Goal: Task Accomplishment & Management: Manage account settings

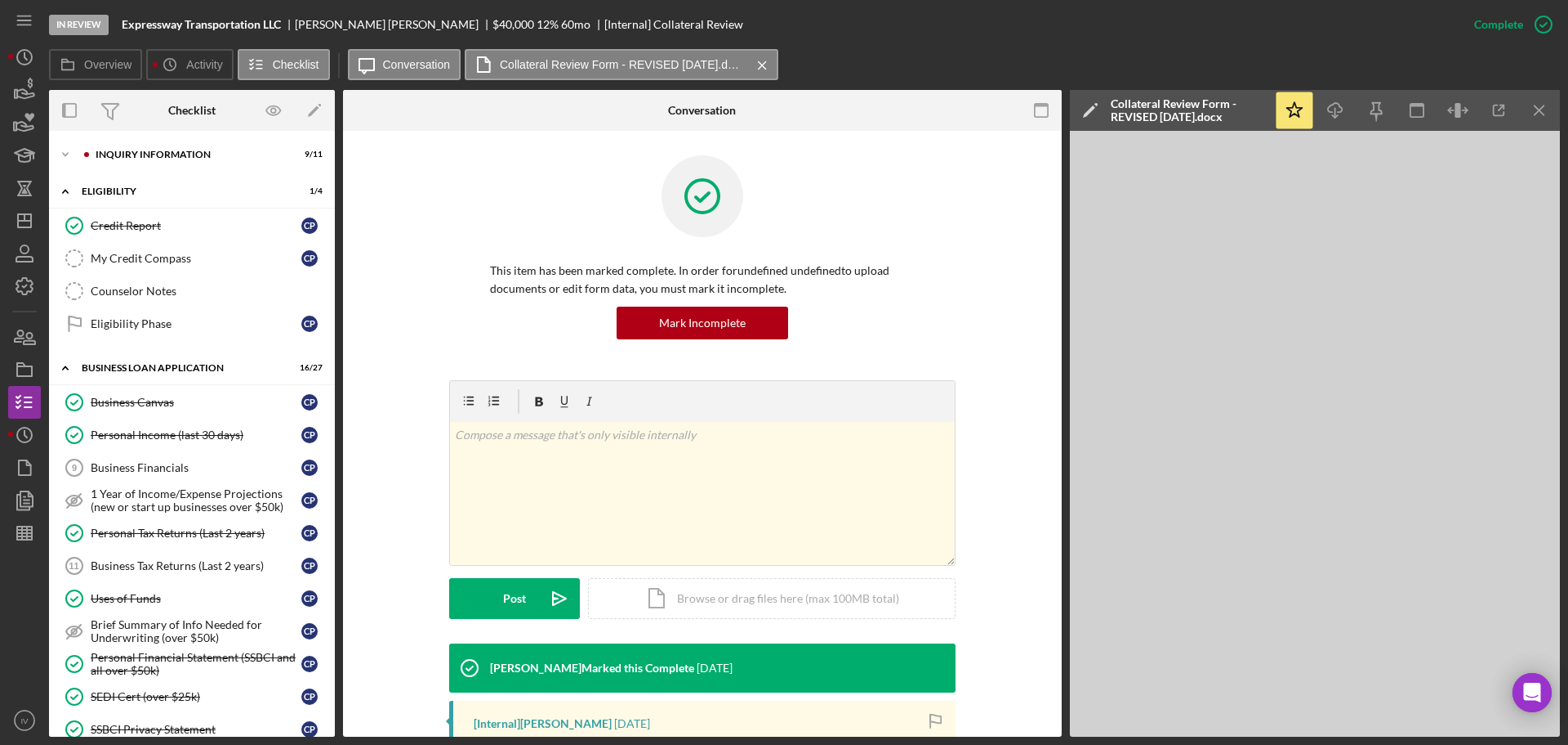
scroll to position [260, 0]
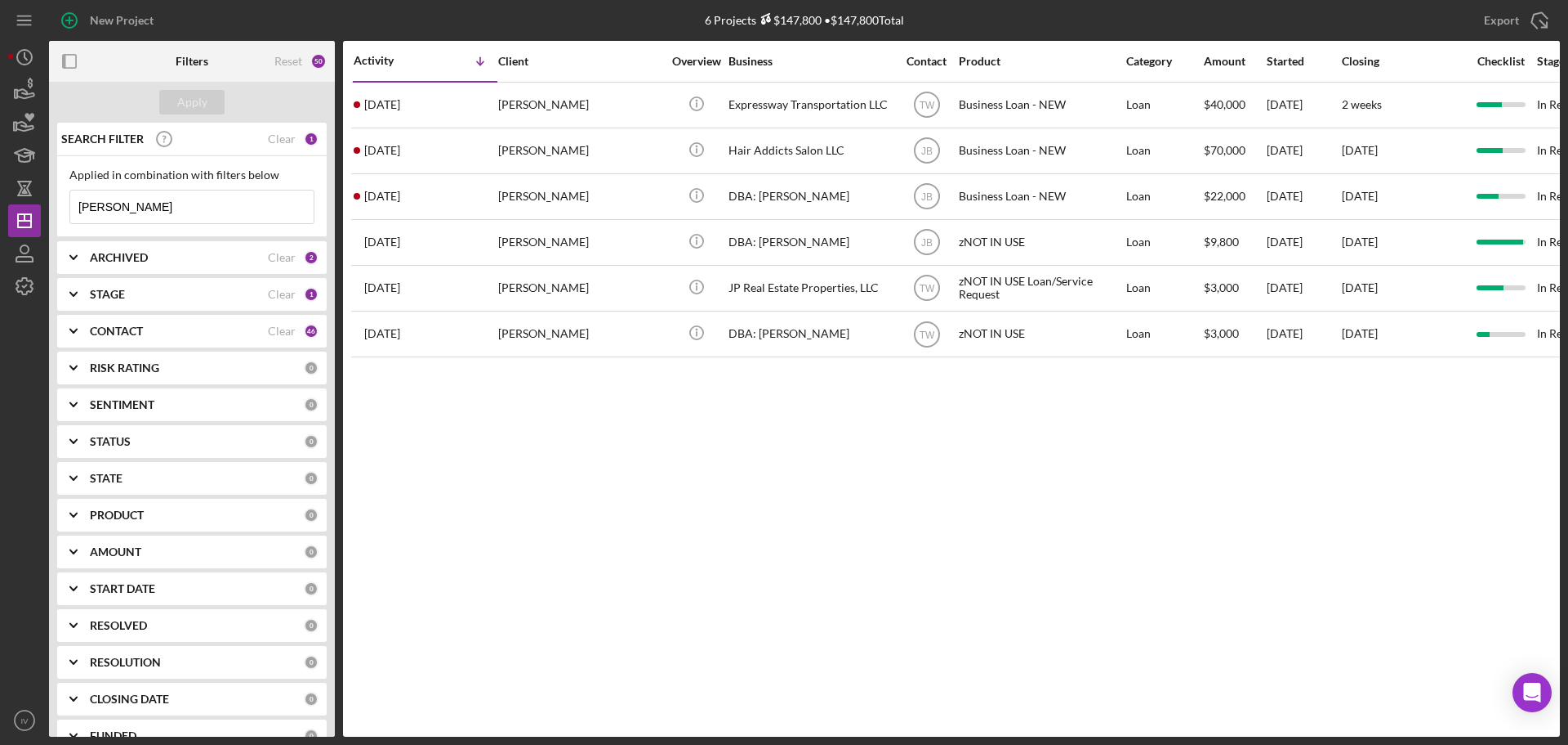
drag, startPoint x: 126, startPoint y: 206, endPoint x: 53, endPoint y: 217, distance: 73.8
click at [54, 211] on div "SEARCH FILTER Clear 1 Applied in combination with filters below perry Icon/Menu…" at bounding box center [192, 429] width 286 height 614
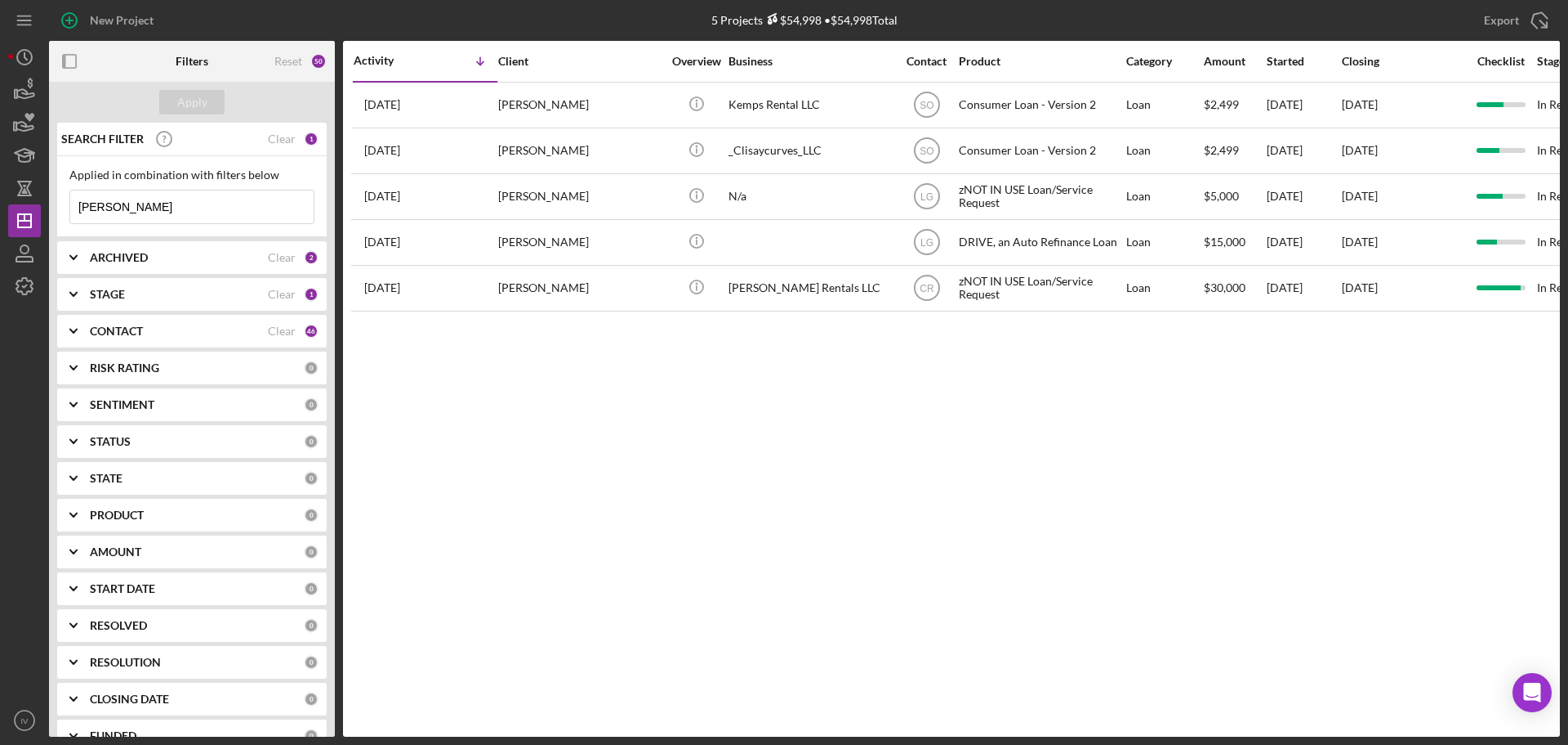
type input "[PERSON_NAME]"
click at [103, 296] on b "STAGE" at bounding box center [107, 294] width 35 height 13
click at [87, 360] on div at bounding box center [78, 361] width 18 height 18
click at [81, 364] on input "Done" at bounding box center [78, 361] width 16 height 16
checkbox input "true"
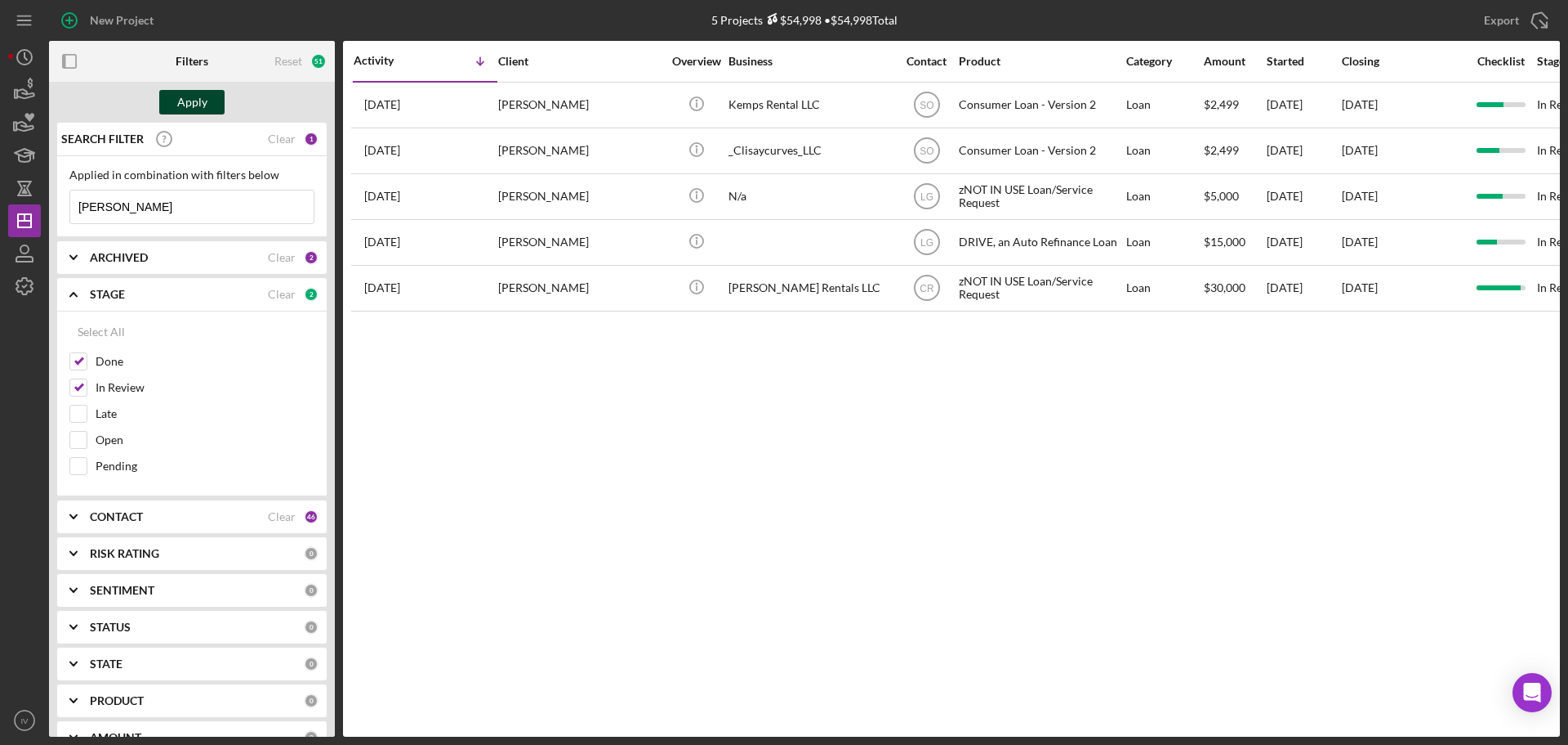
click at [184, 95] on div "Apply" at bounding box center [193, 102] width 31 height 25
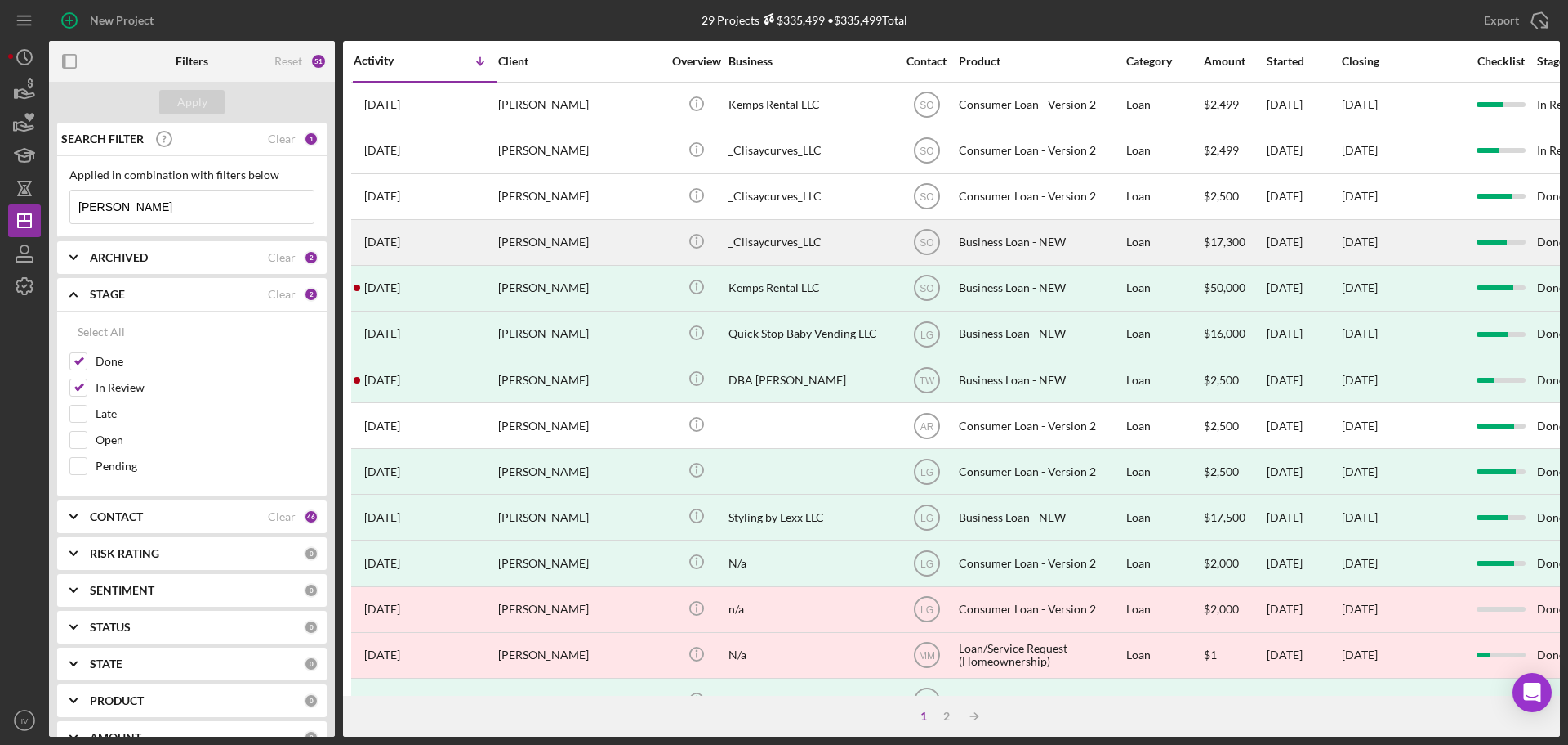
click at [535, 239] on div "[PERSON_NAME]" at bounding box center [580, 242] width 163 height 43
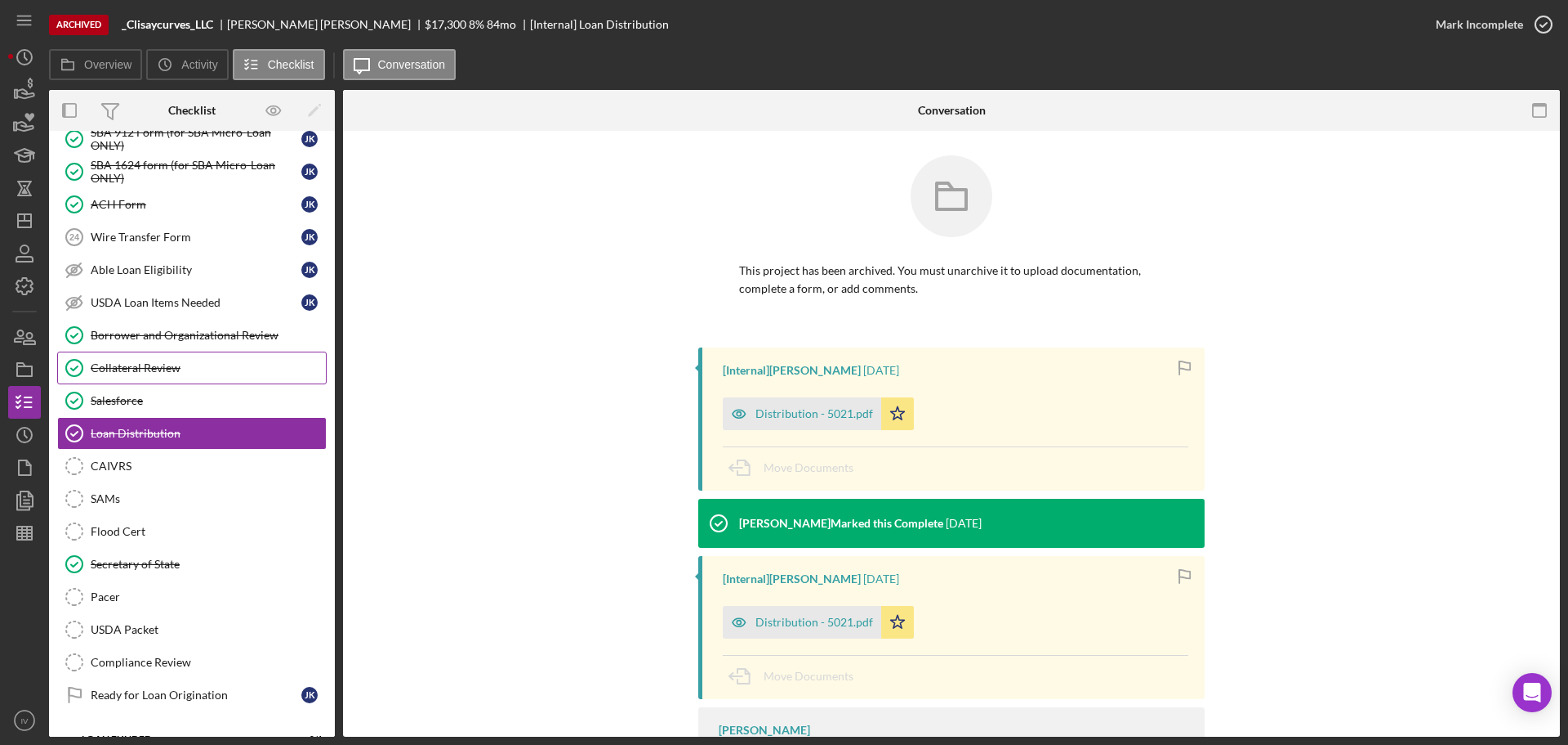
scroll to position [148, 0]
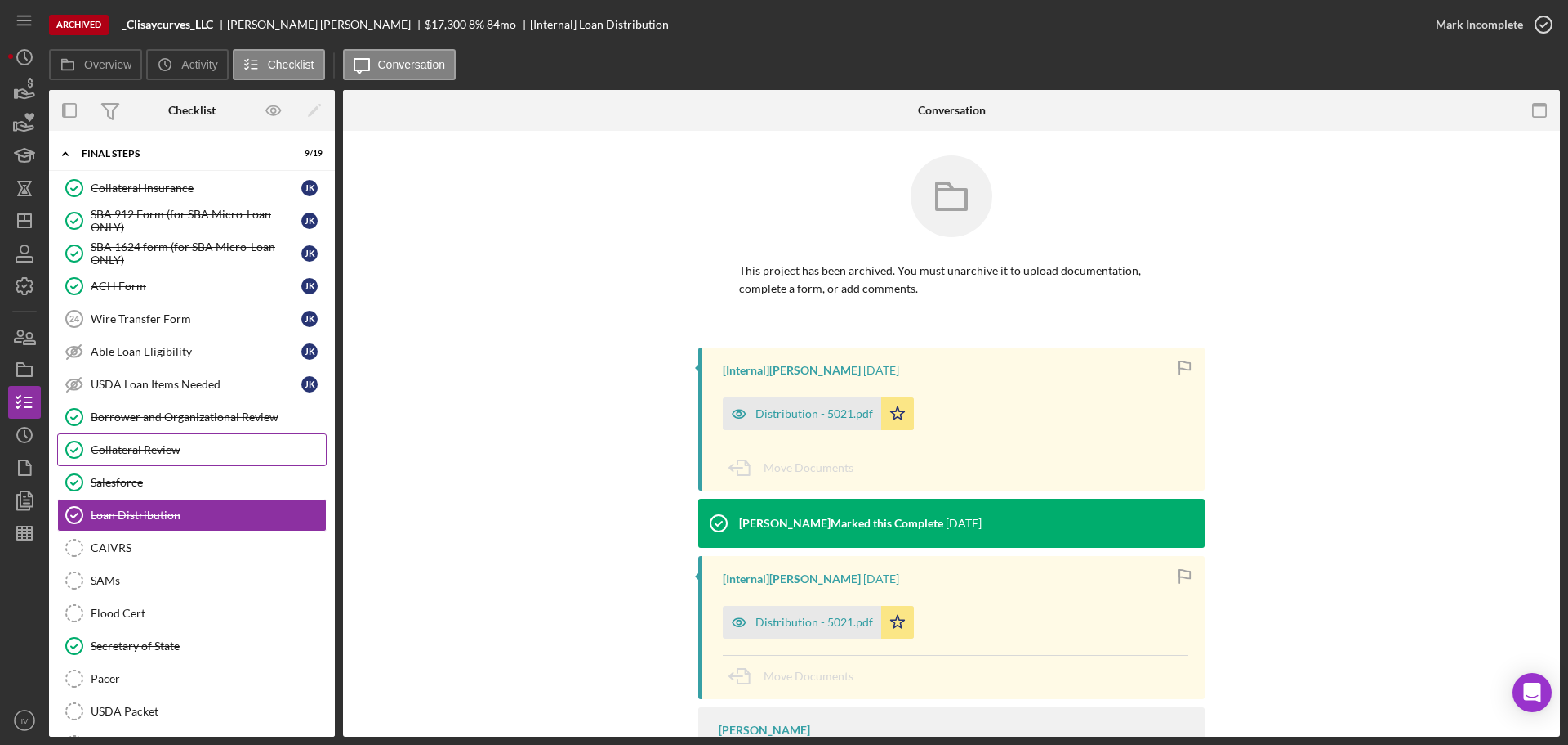
click at [131, 444] on div "Collateral Review" at bounding box center [208, 449] width 235 height 13
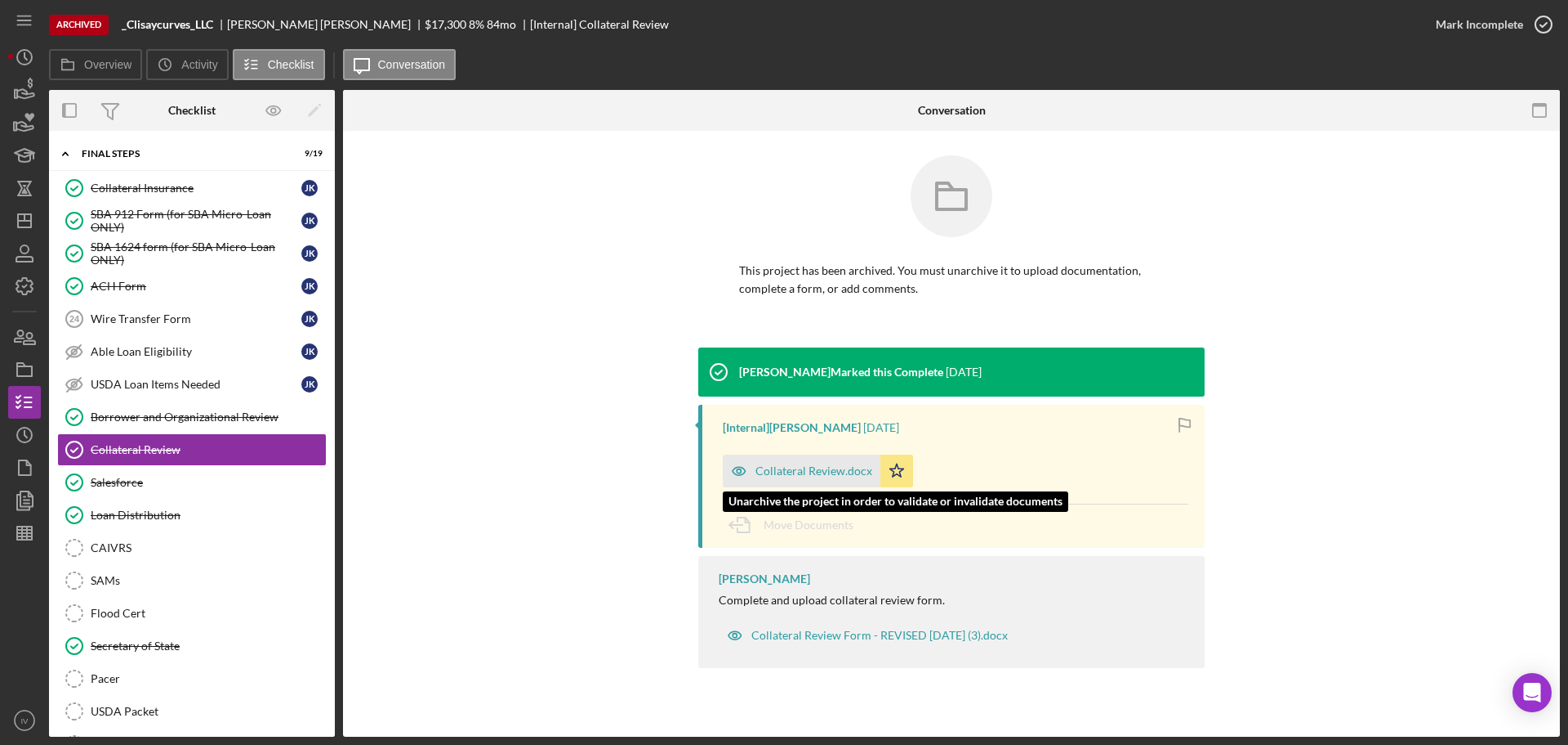
click at [837, 466] on div "Collateral Review.docx" at bounding box center [814, 471] width 117 height 13
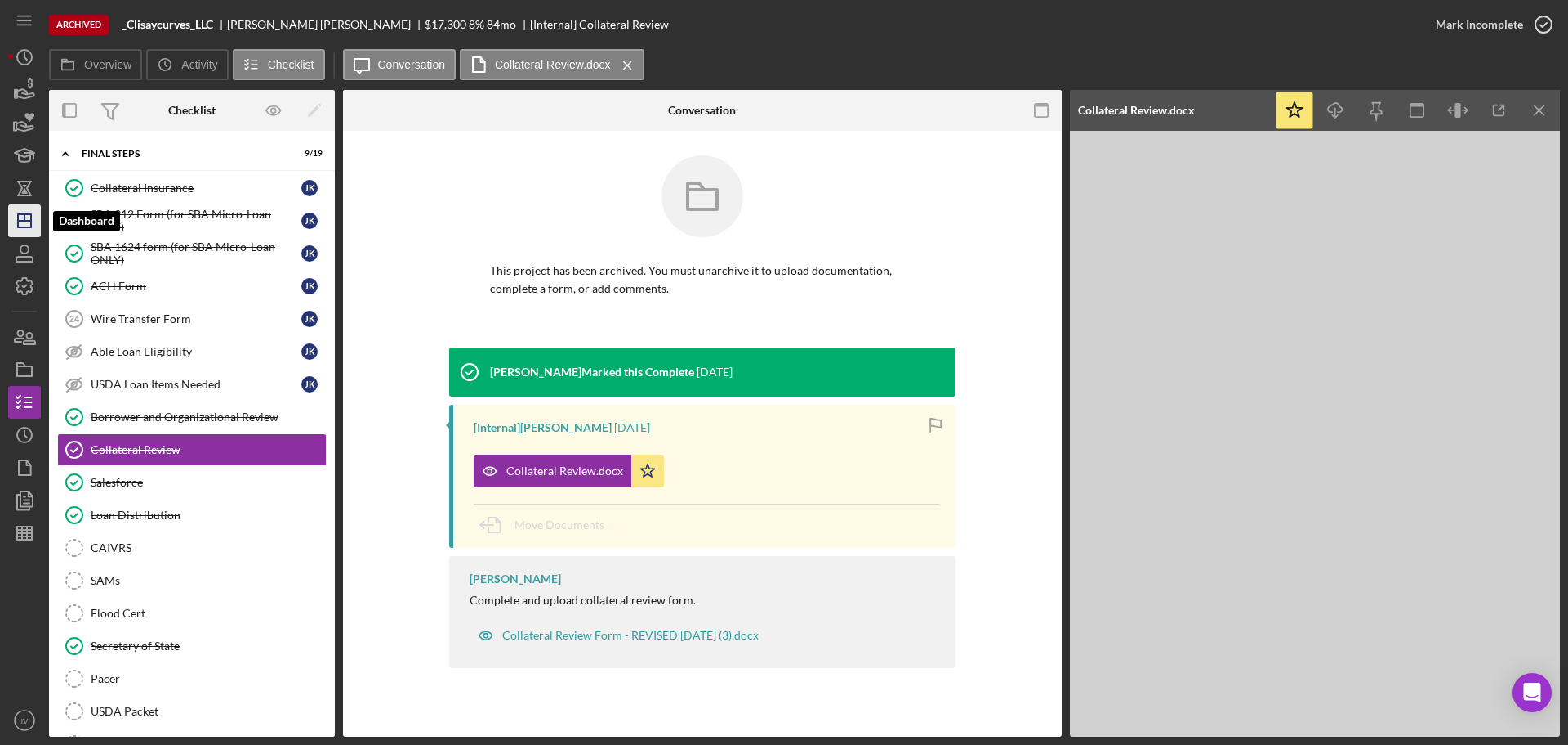
click at [27, 218] on icon "Icon/Dashboard" at bounding box center [25, 221] width 41 height 41
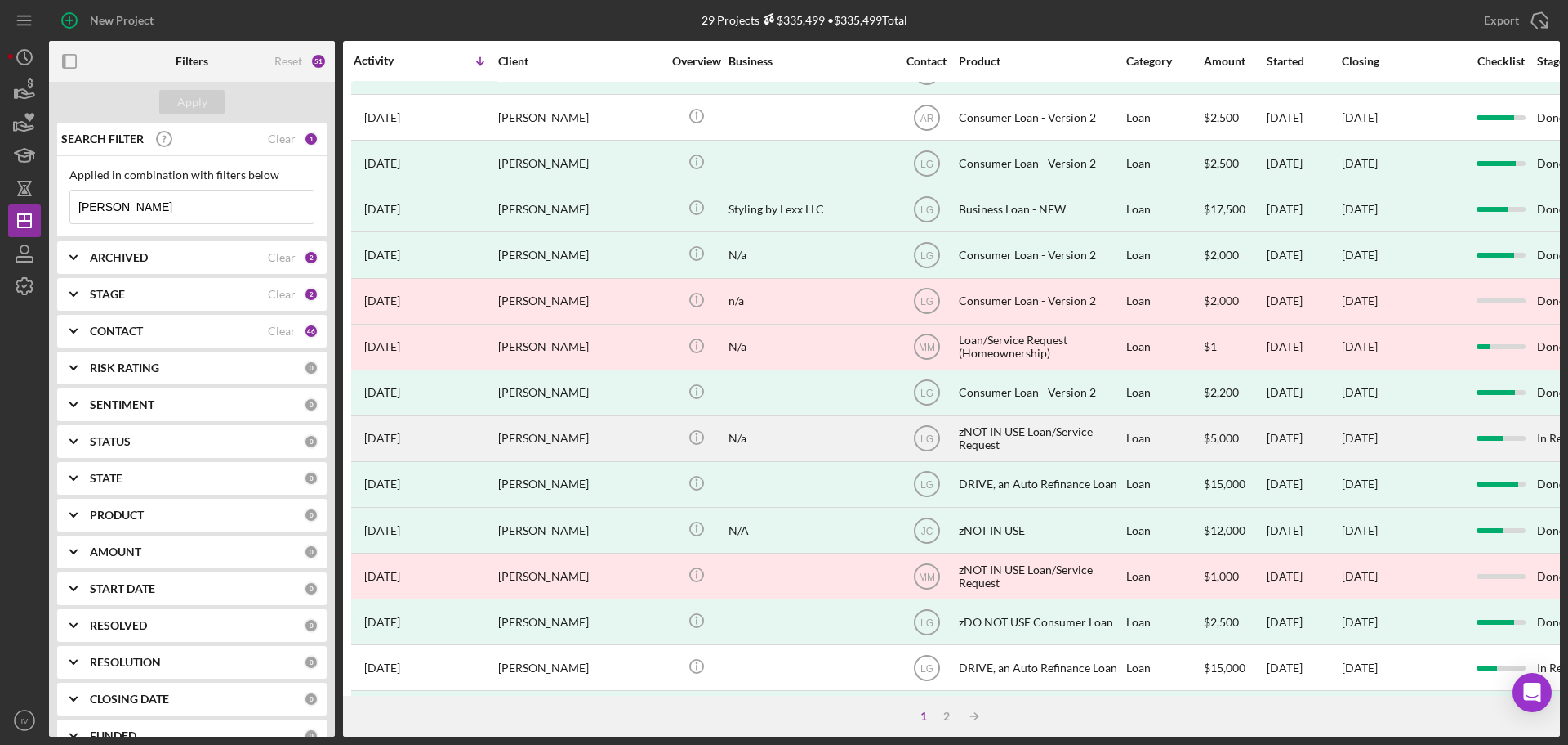
scroll to position [227, 0]
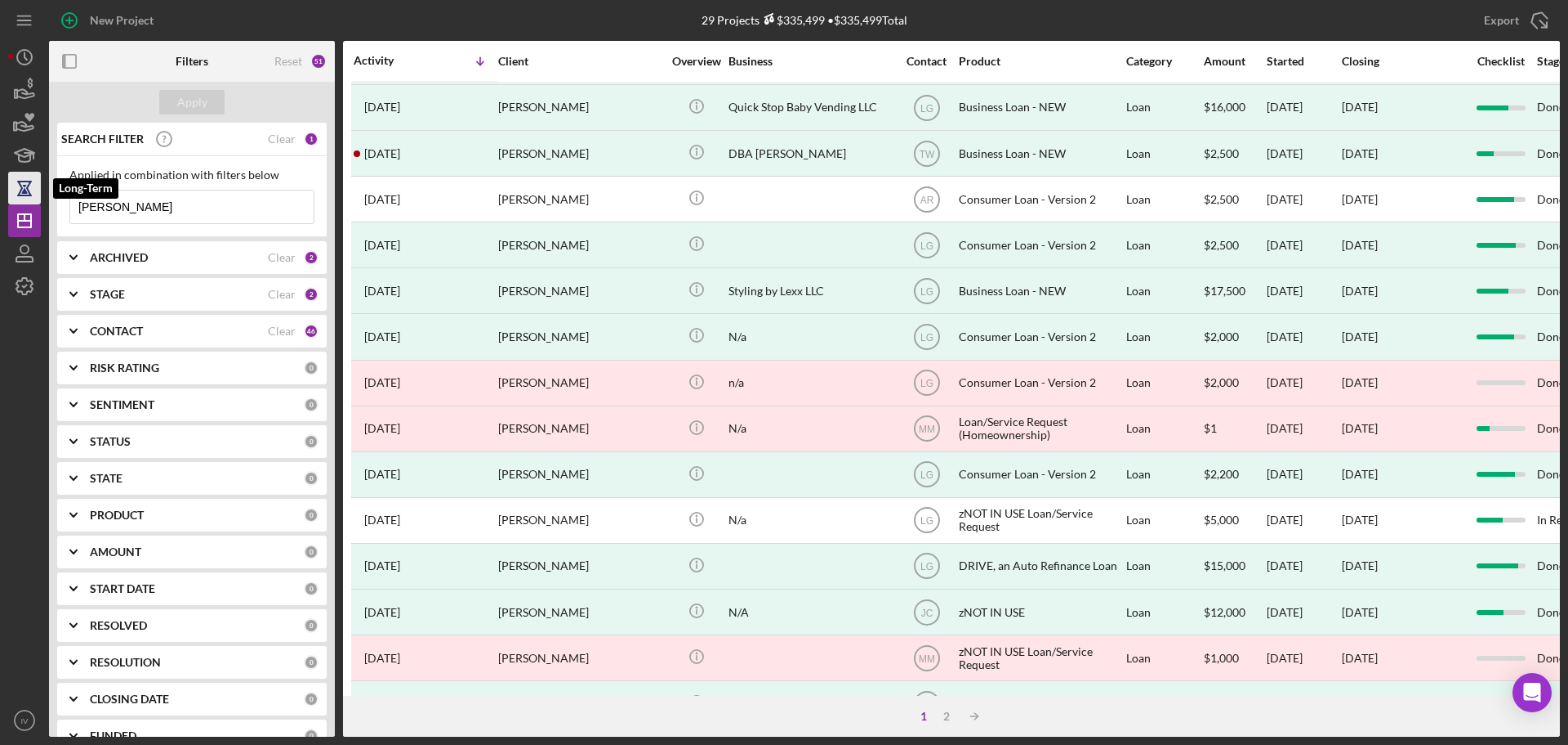
drag, startPoint x: 162, startPoint y: 210, endPoint x: 71, endPoint y: 176, distance: 97.1
click at [11, 203] on div "New Project 29 Projects $335,499 • $335,499 Total kemp Export Icon/Export Filte…" at bounding box center [784, 368] width 1552 height 737
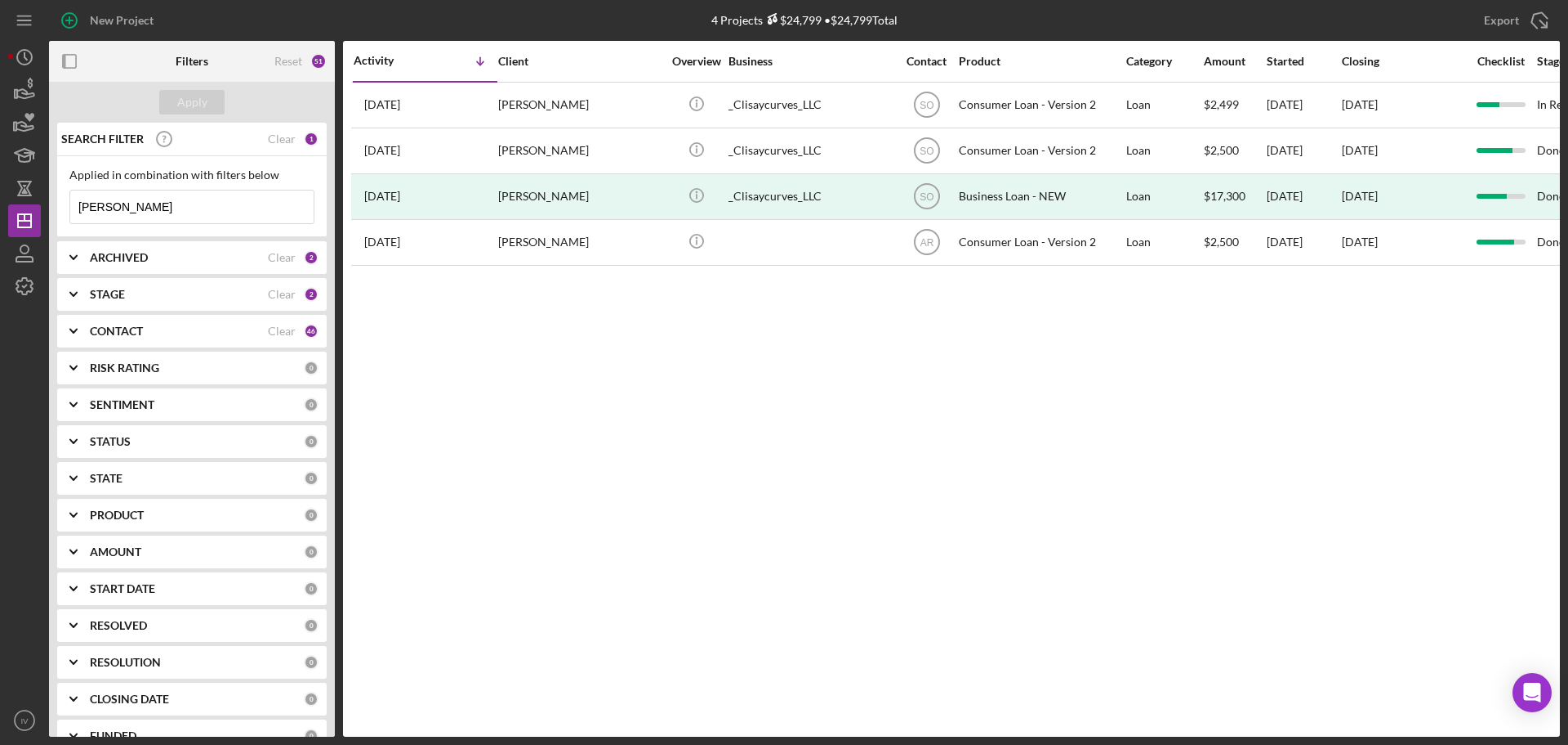
scroll to position [0, 0]
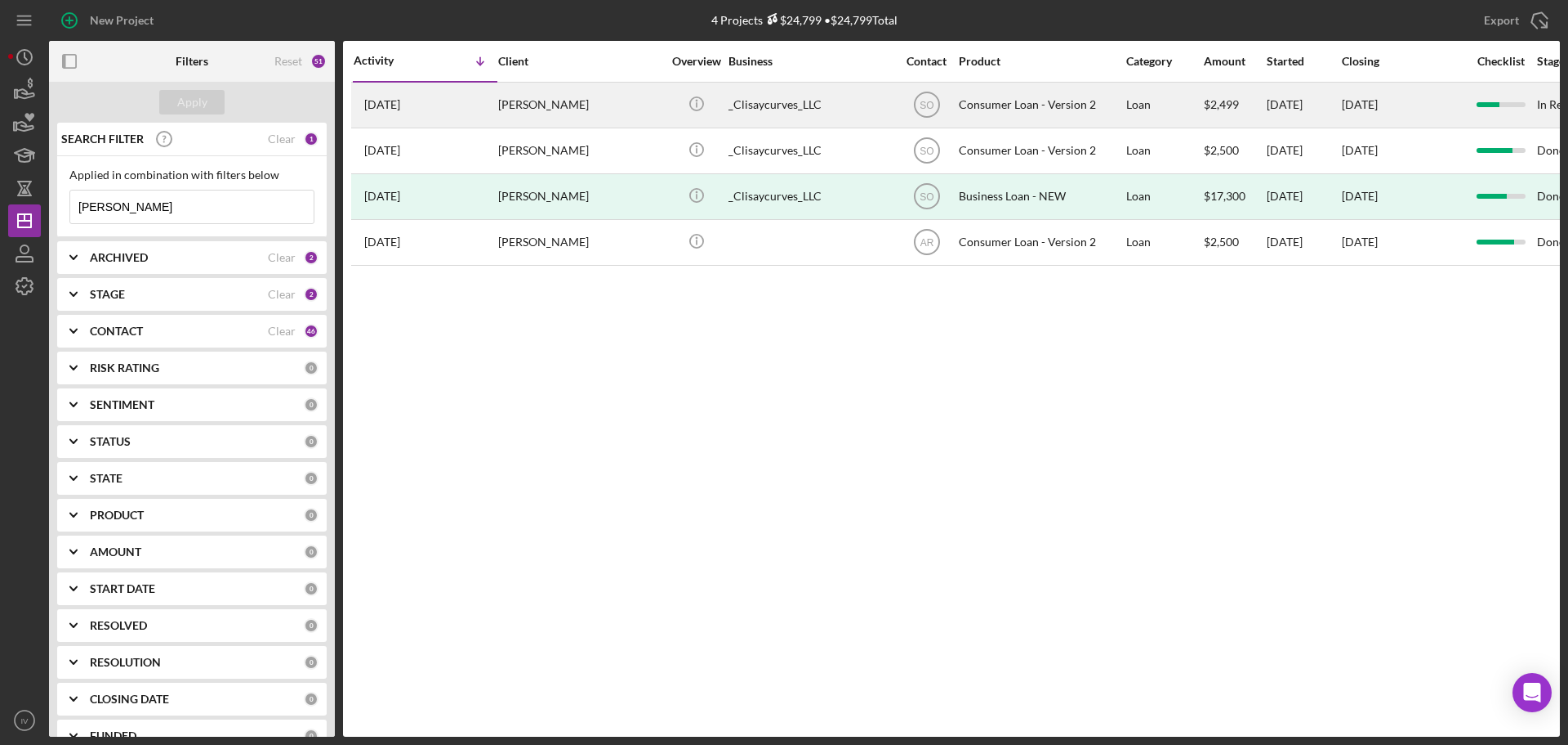
type input "jammie"
click at [520, 106] on div "Jammie Kemp" at bounding box center [580, 104] width 163 height 43
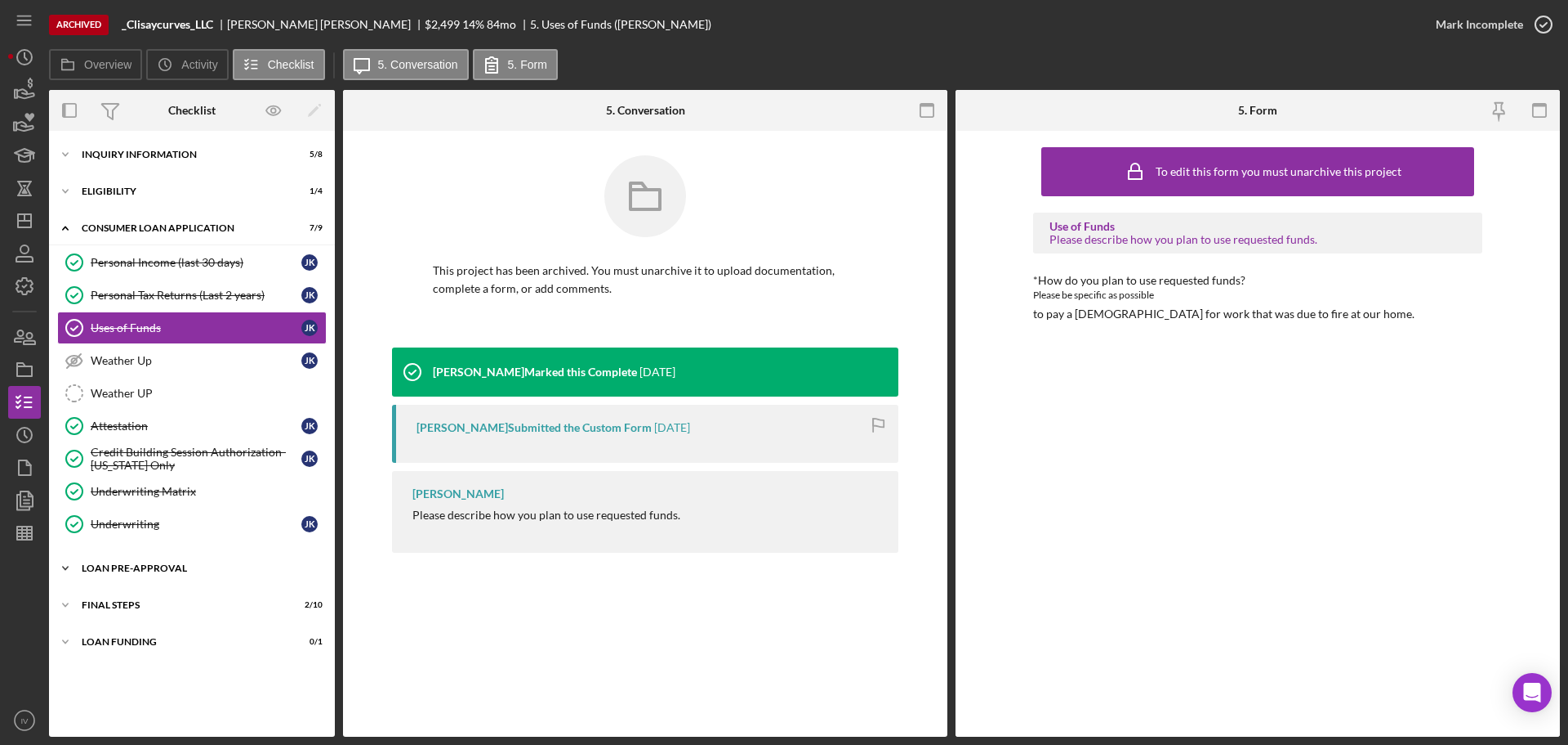
click at [137, 566] on div "Loan Pre-Approval" at bounding box center [198, 568] width 233 height 10
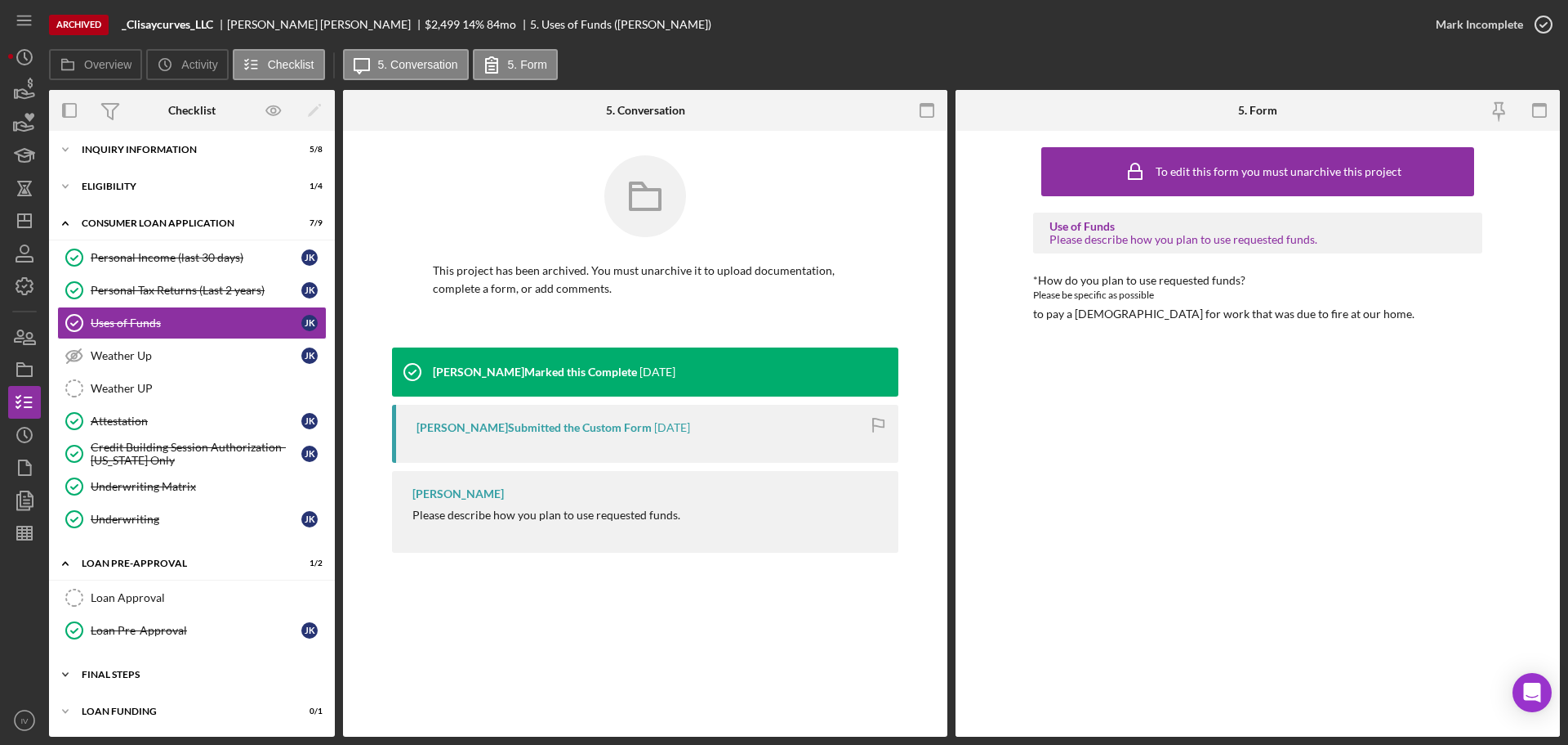
click at [132, 665] on div "Icon/Expander FINAL STEPS 2 / 10" at bounding box center [192, 674] width 286 height 32
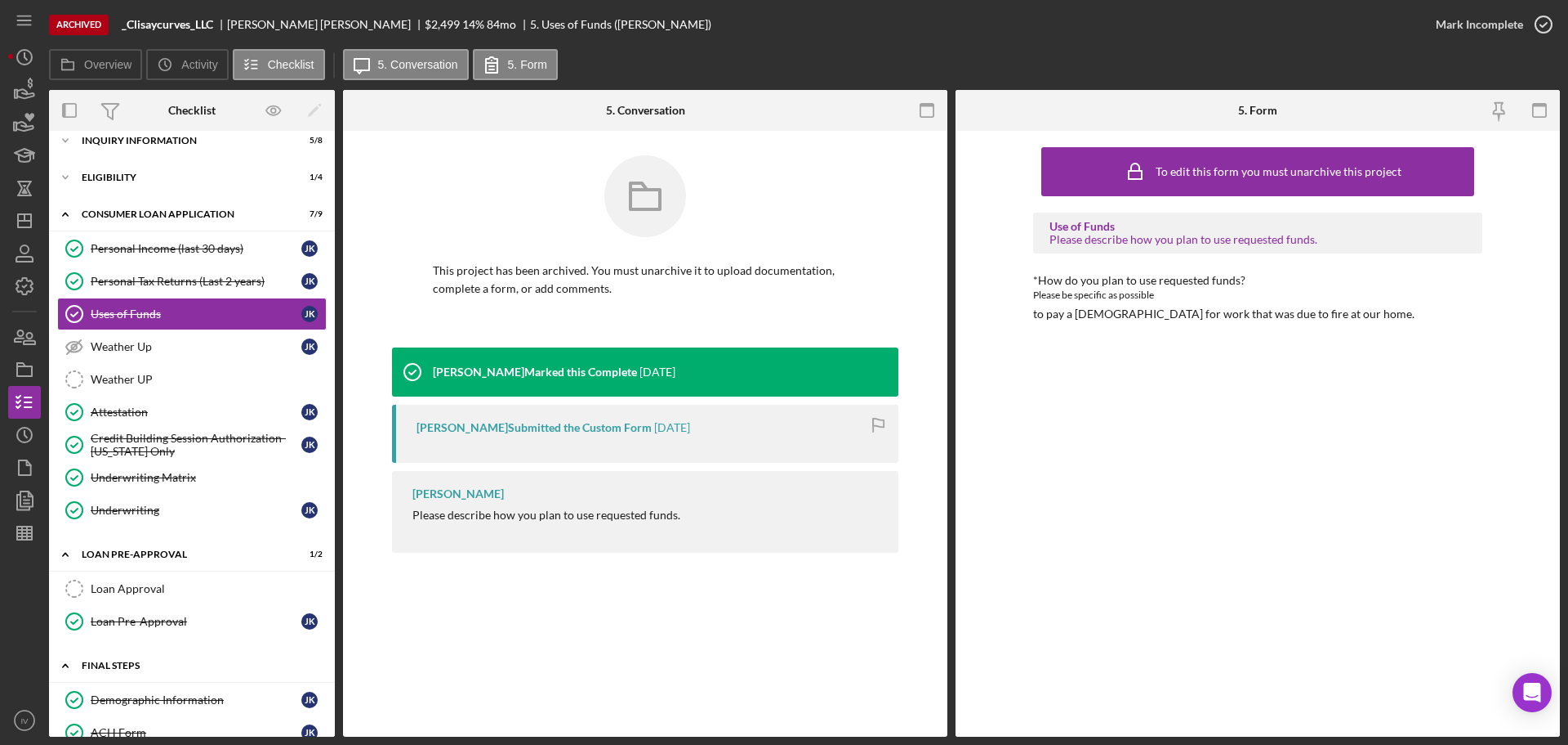
scroll to position [0, 0]
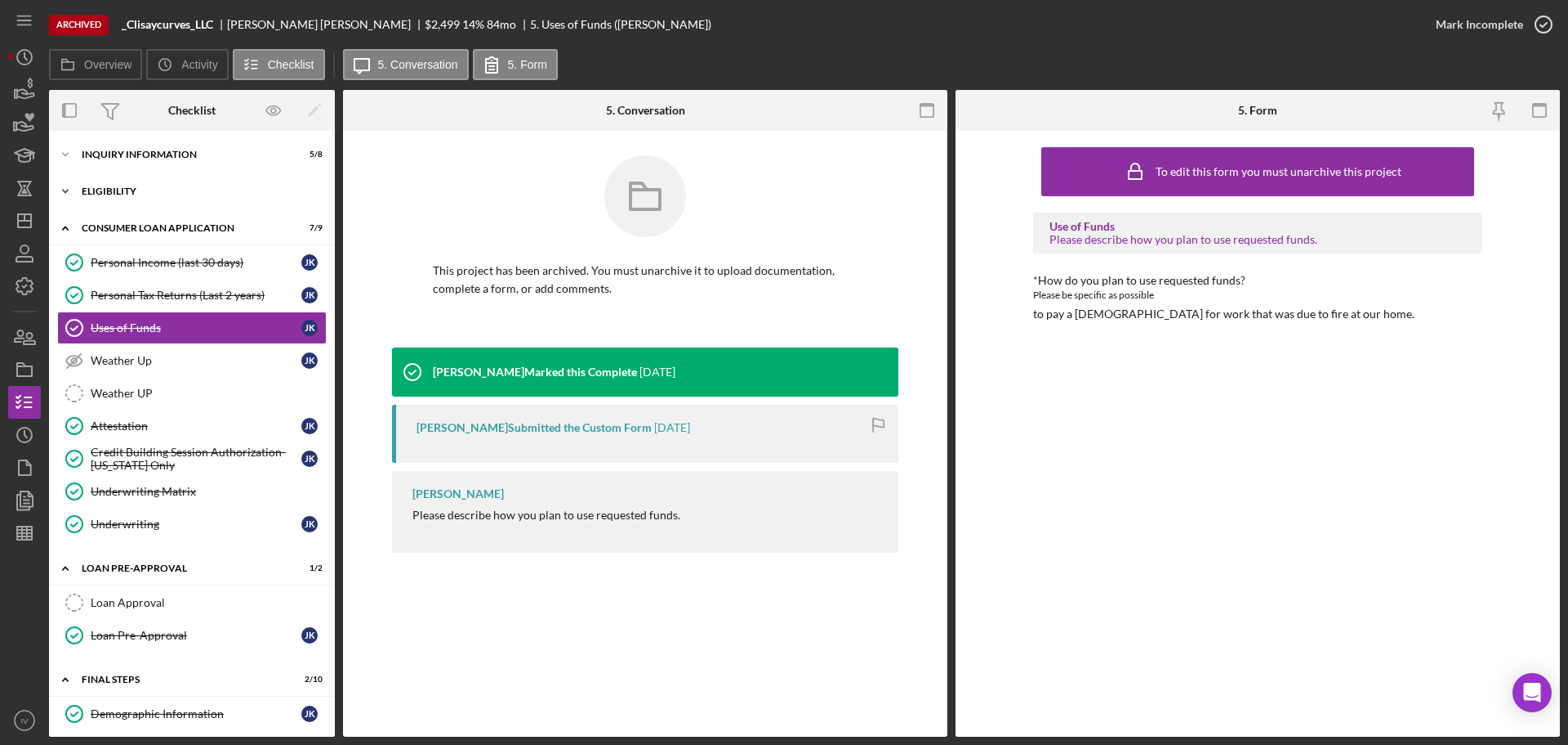
click at [117, 185] on div "Icon/Expander Eligibility 1 / 4" at bounding box center [192, 191] width 286 height 32
